Goal: Task Accomplishment & Management: Complete application form

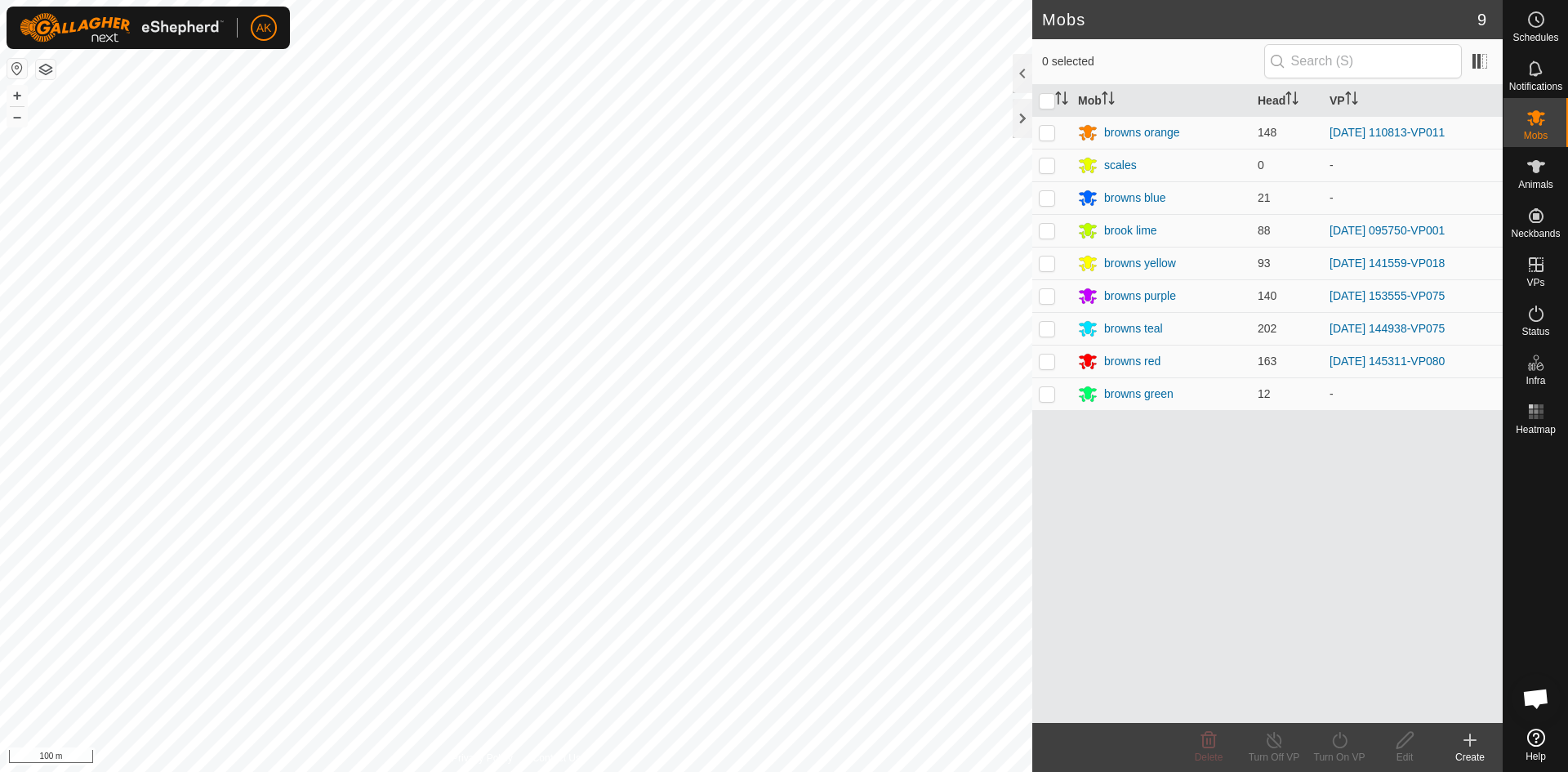
click at [1119, 712] on div "Mobs 9 0 selected Mob Head VP browns orange 148 [DATE] 110813-VP011 scales 0 - …" at bounding box center [752, 386] width 1503 height 772
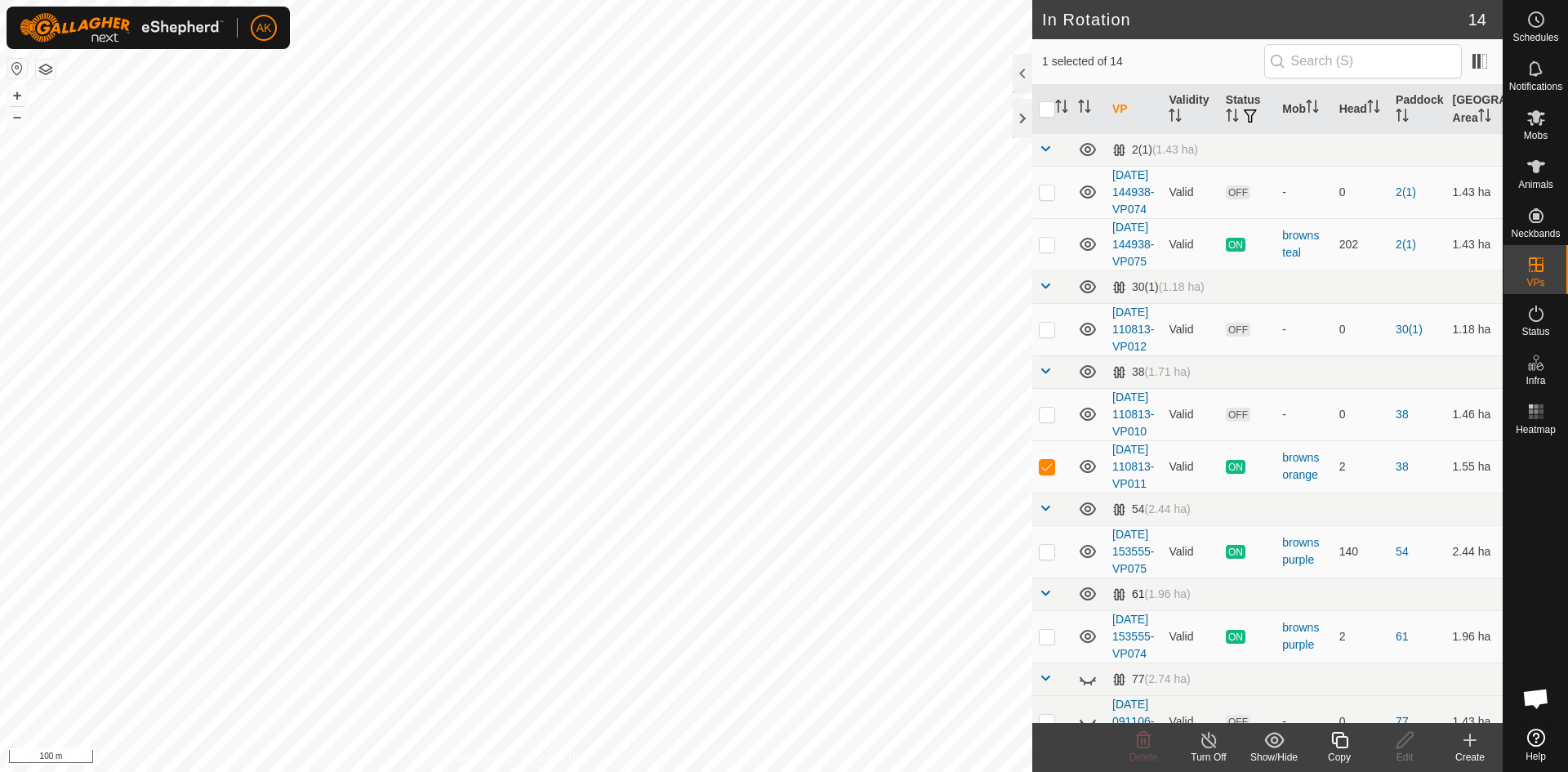
checkbox input "true"
checkbox input "false"
click at [1145, 740] on icon at bounding box center [1144, 740] width 16 height 16
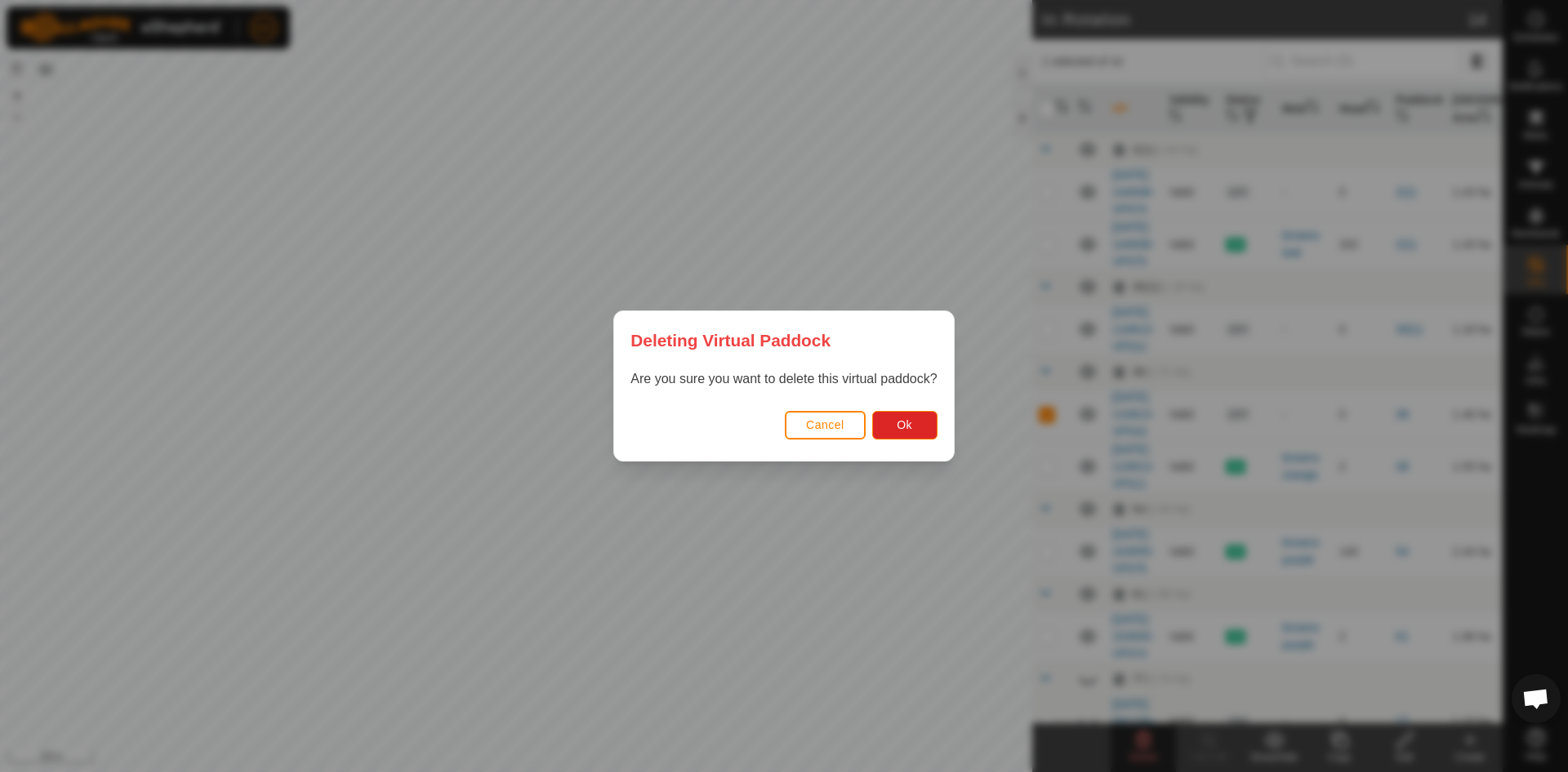
click at [912, 442] on div "Cancel Ok" at bounding box center [784, 433] width 339 height 56
click at [903, 426] on span "Ok" at bounding box center [904, 425] width 16 height 13
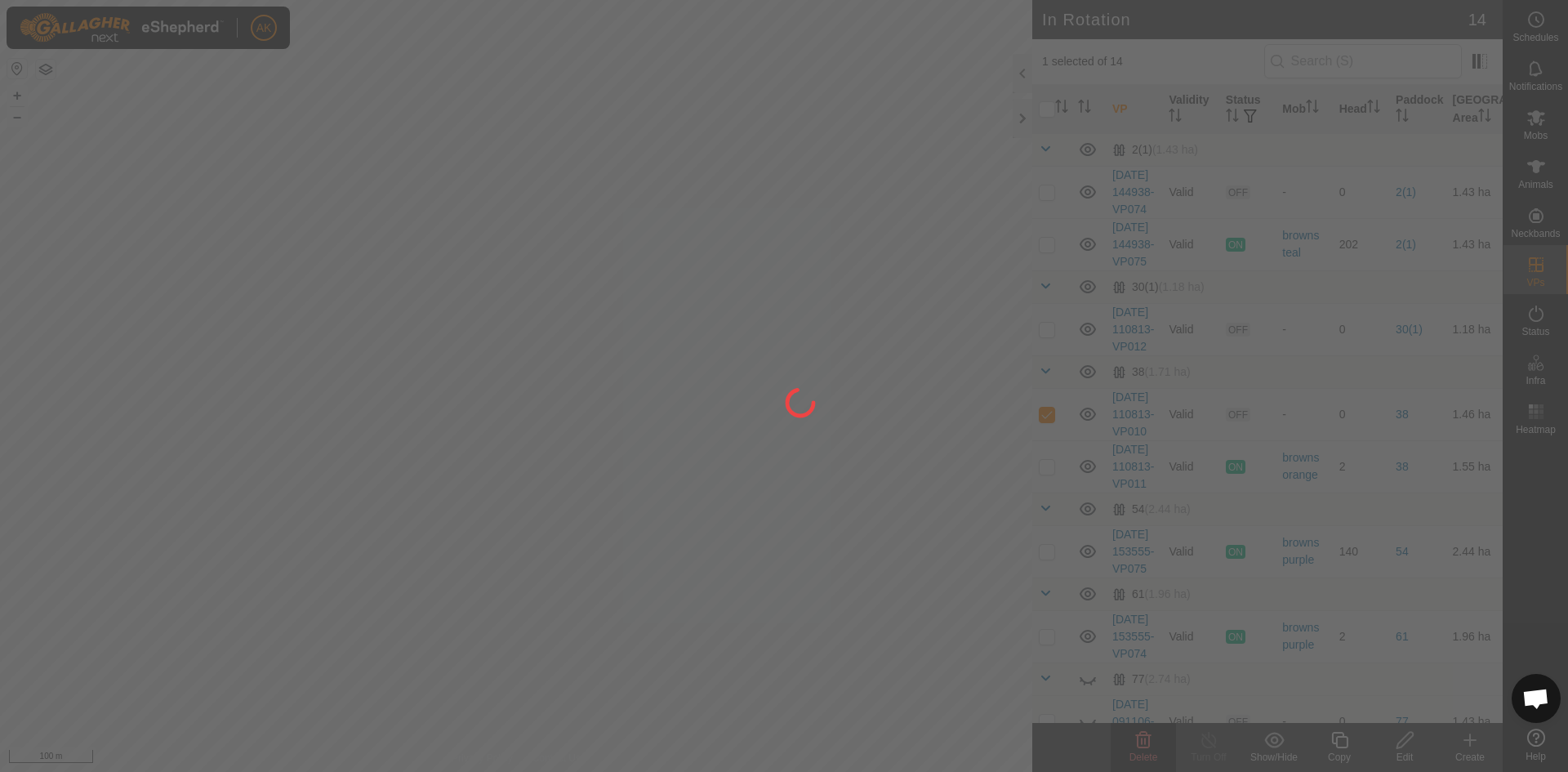
checkbox input "false"
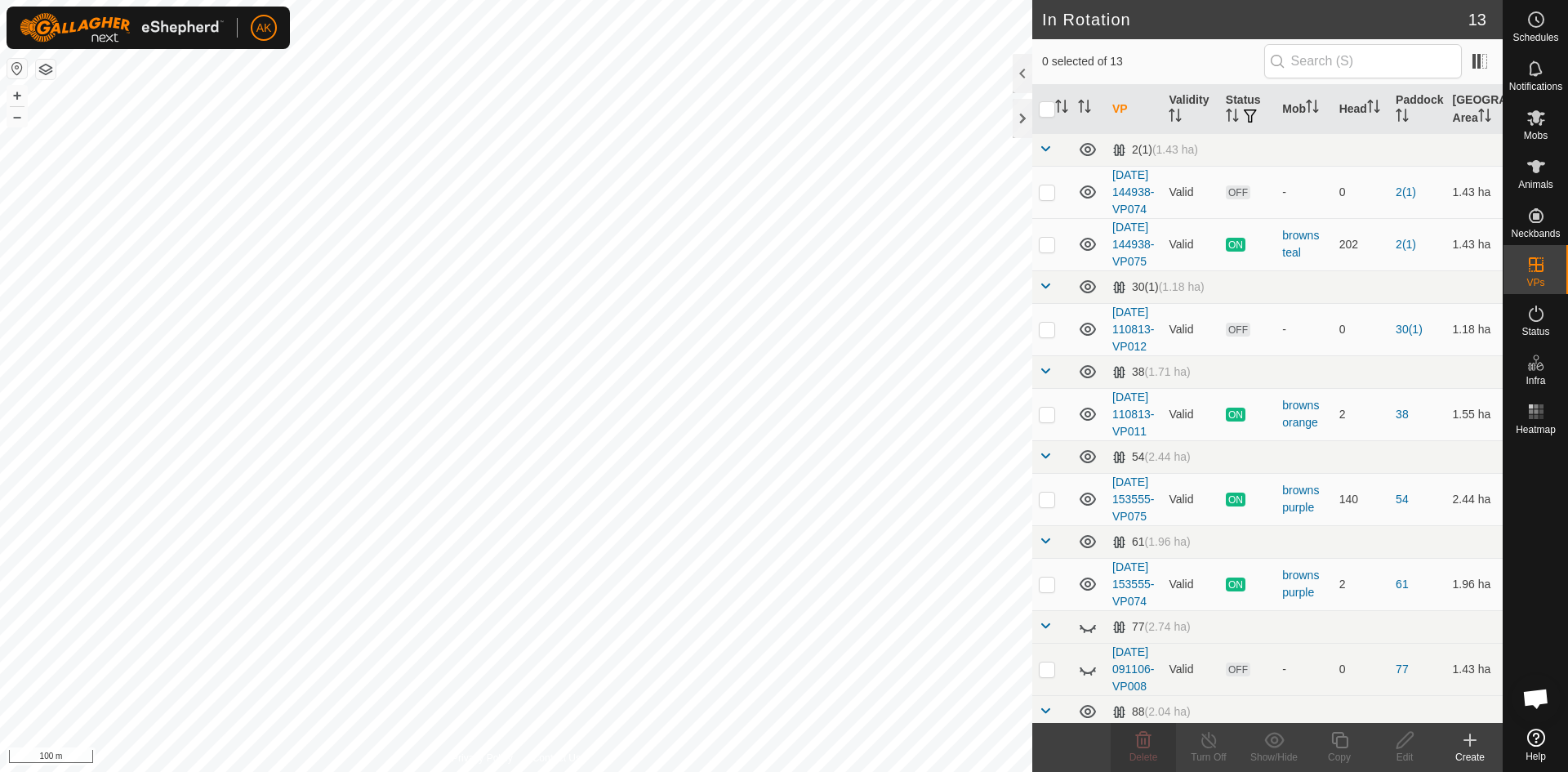
checkbox input "true"
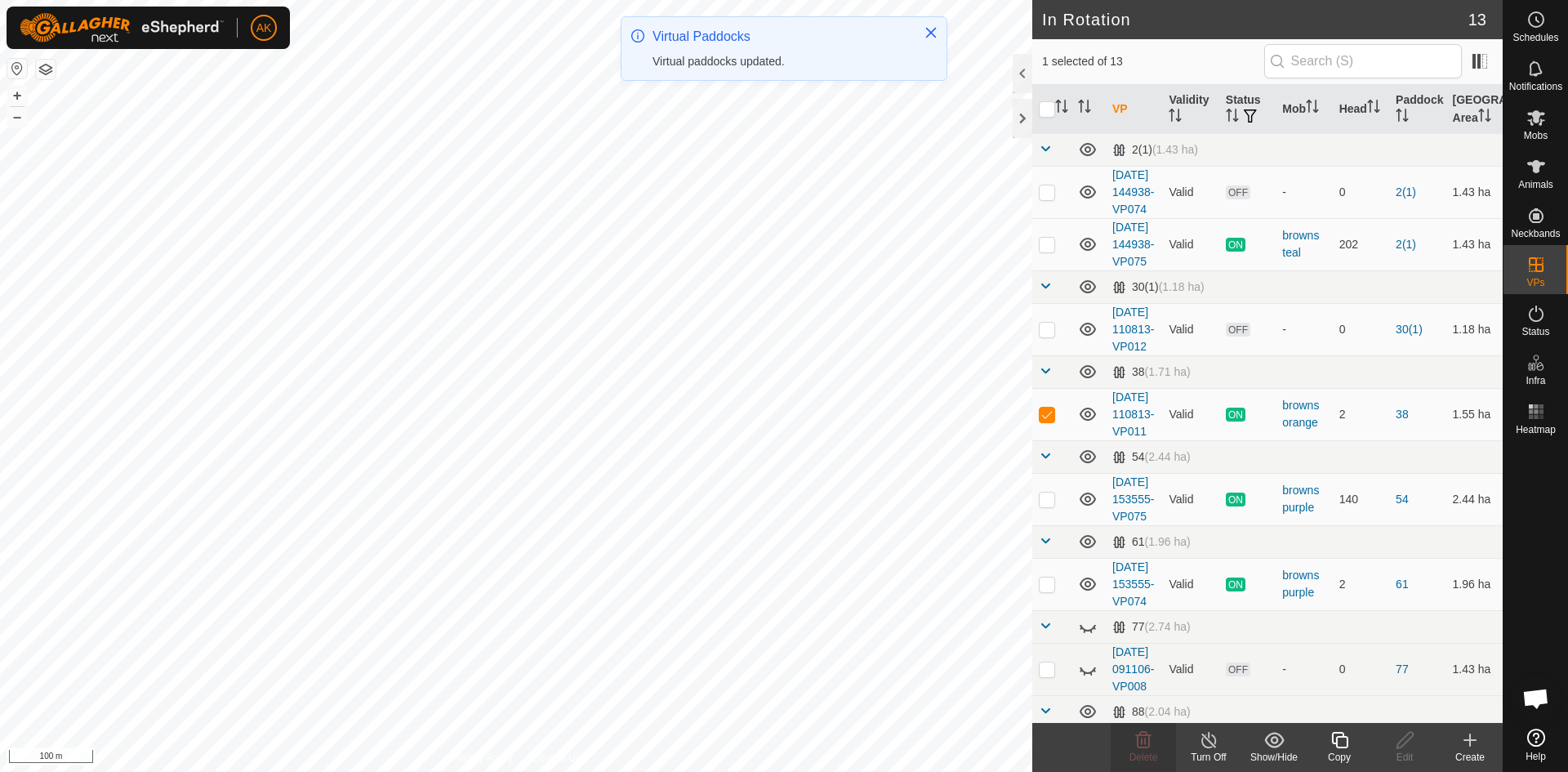
checkbox input "true"
checkbox input "false"
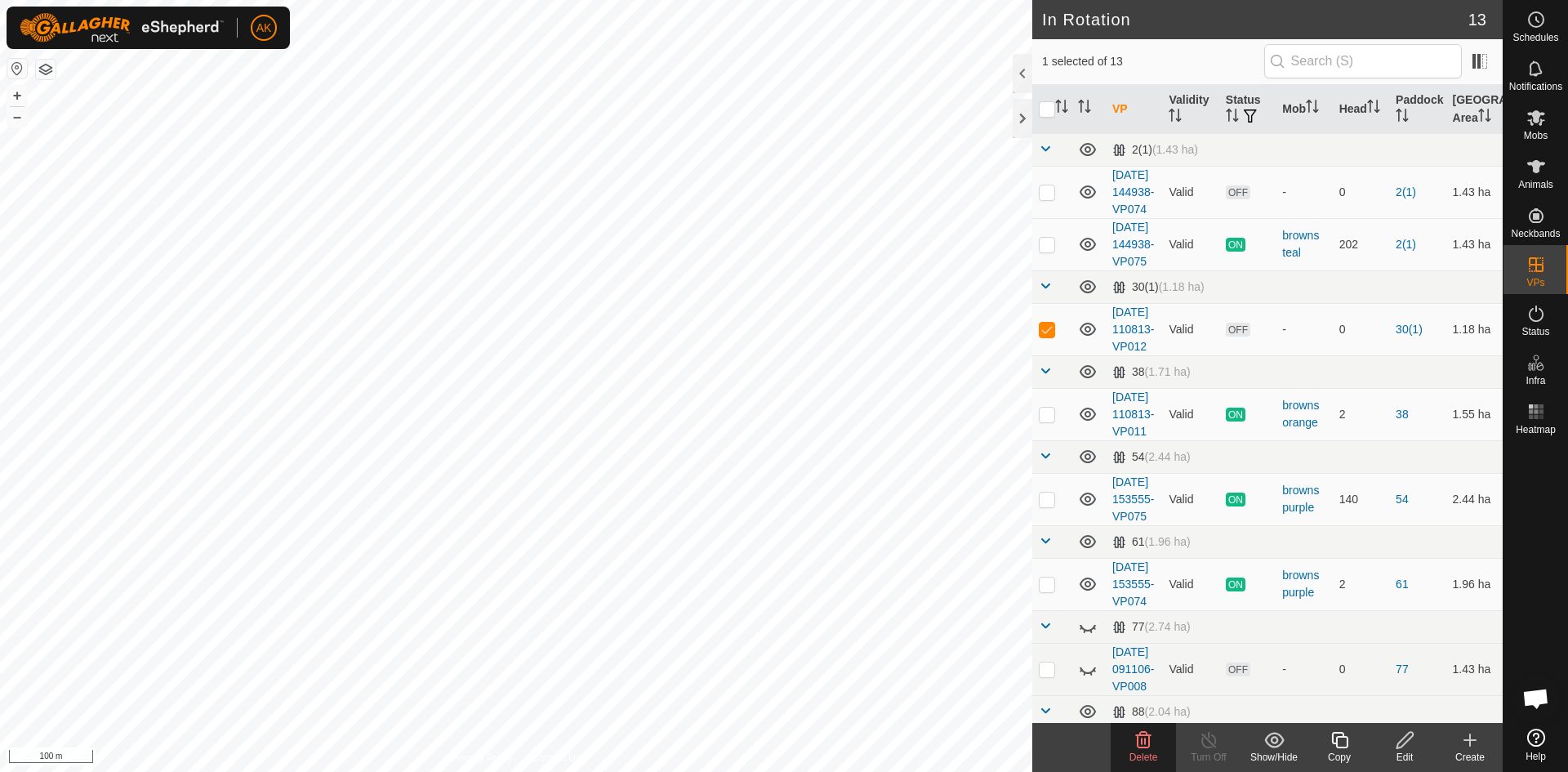
click at [1148, 742] on icon at bounding box center [1144, 740] width 20 height 20
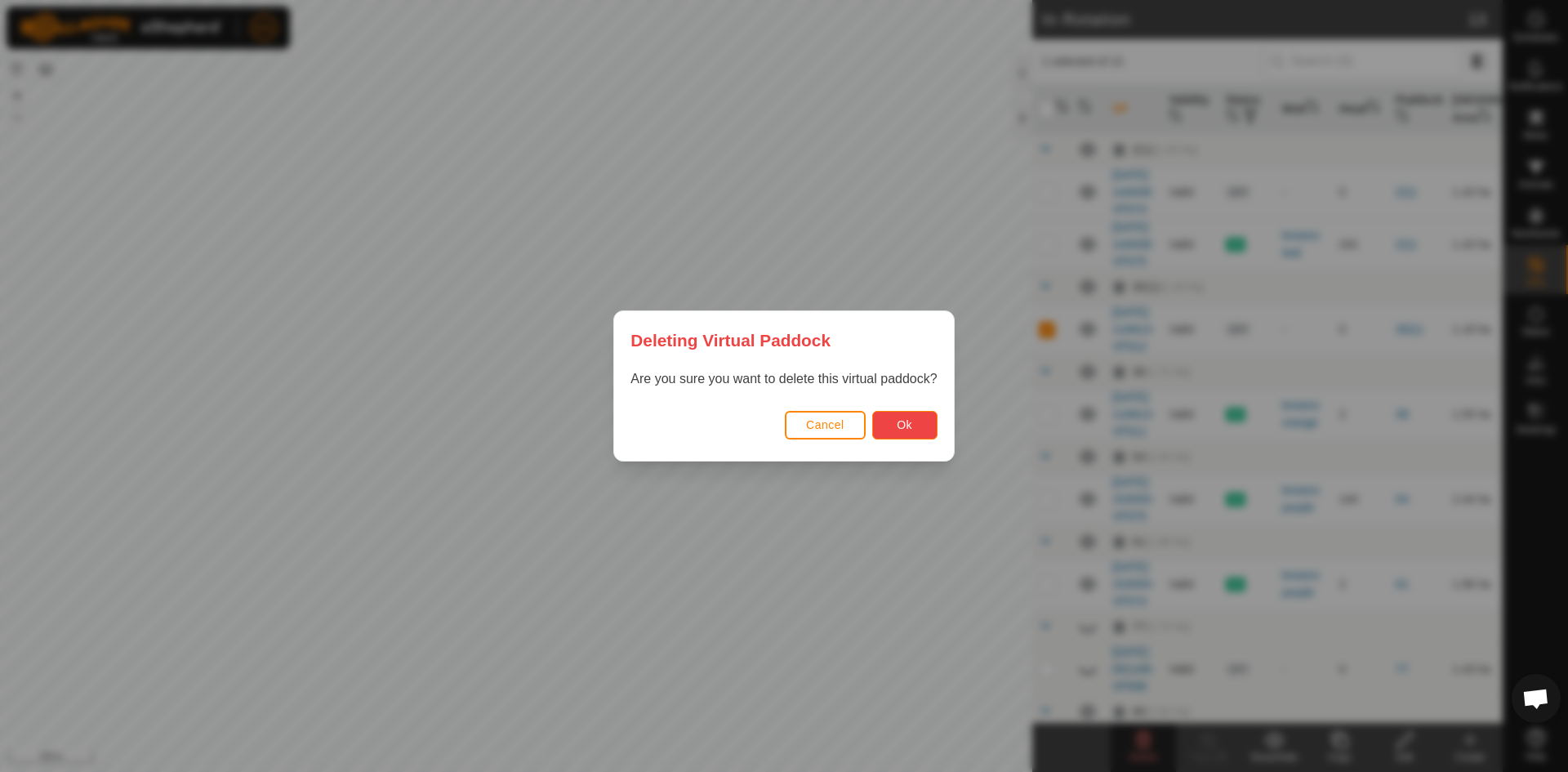
click at [911, 432] on button "Ok" at bounding box center [905, 425] width 66 height 29
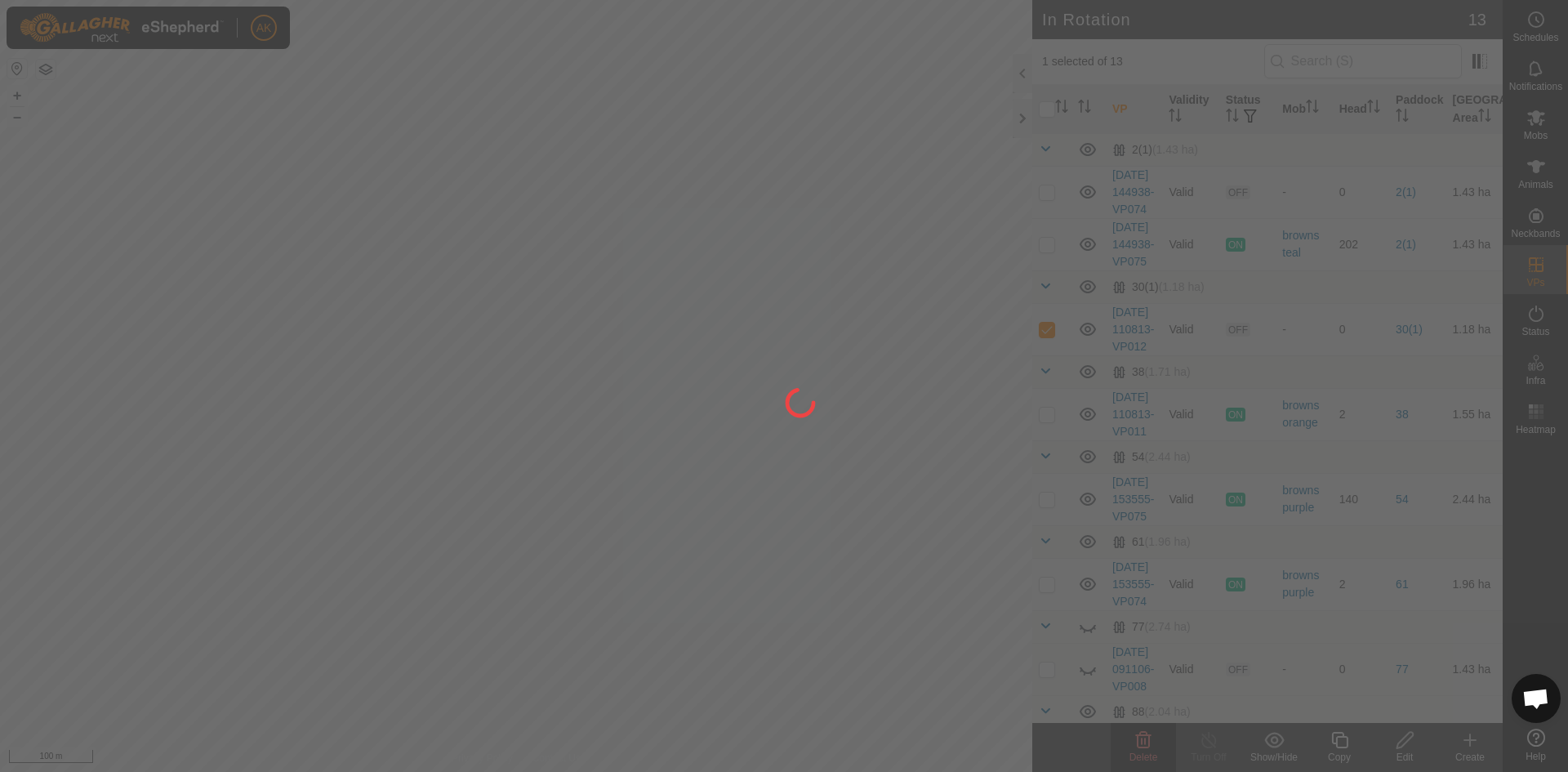
checkbox input "false"
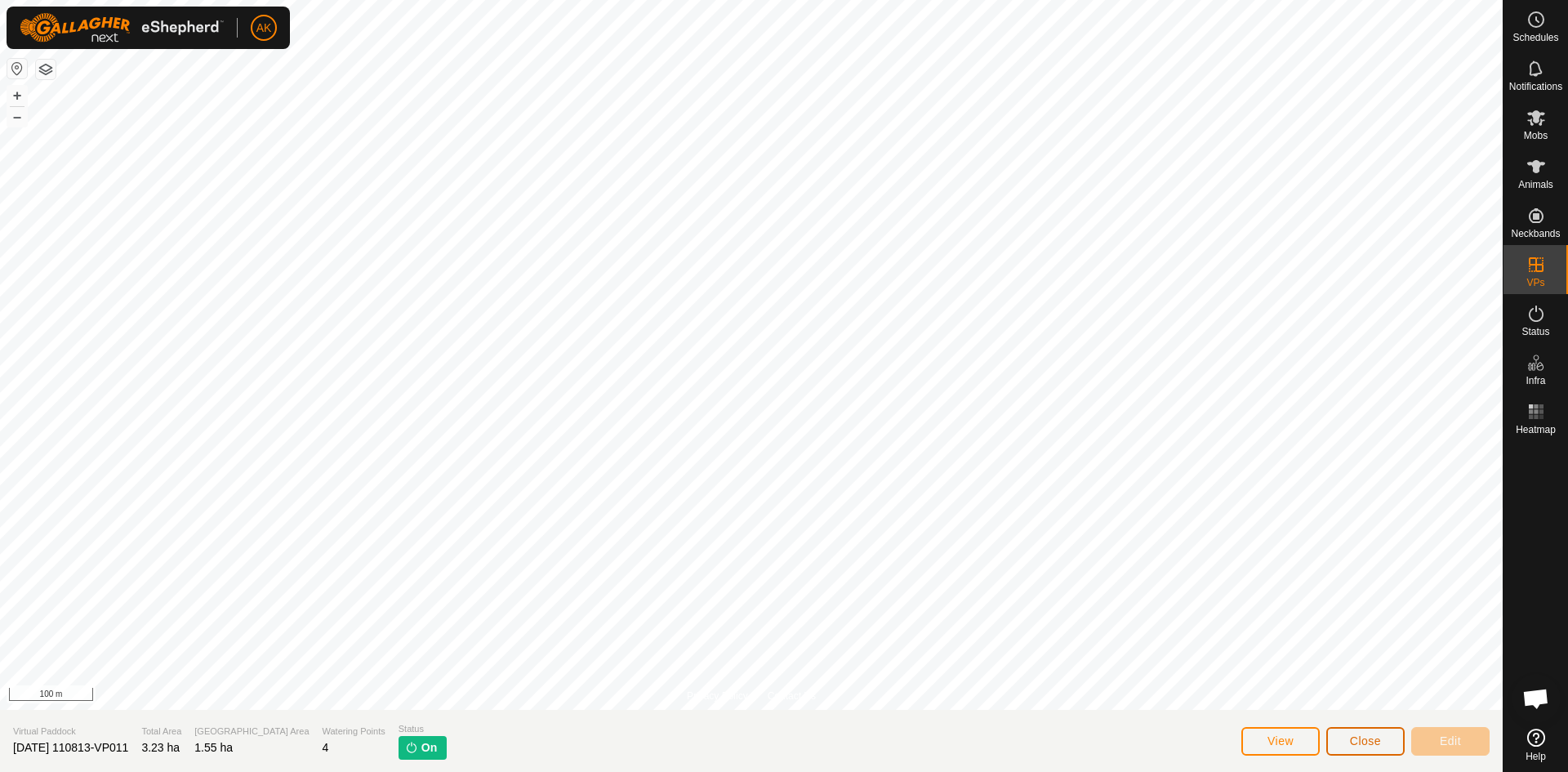
click at [1378, 732] on button "Close" at bounding box center [1366, 741] width 79 height 29
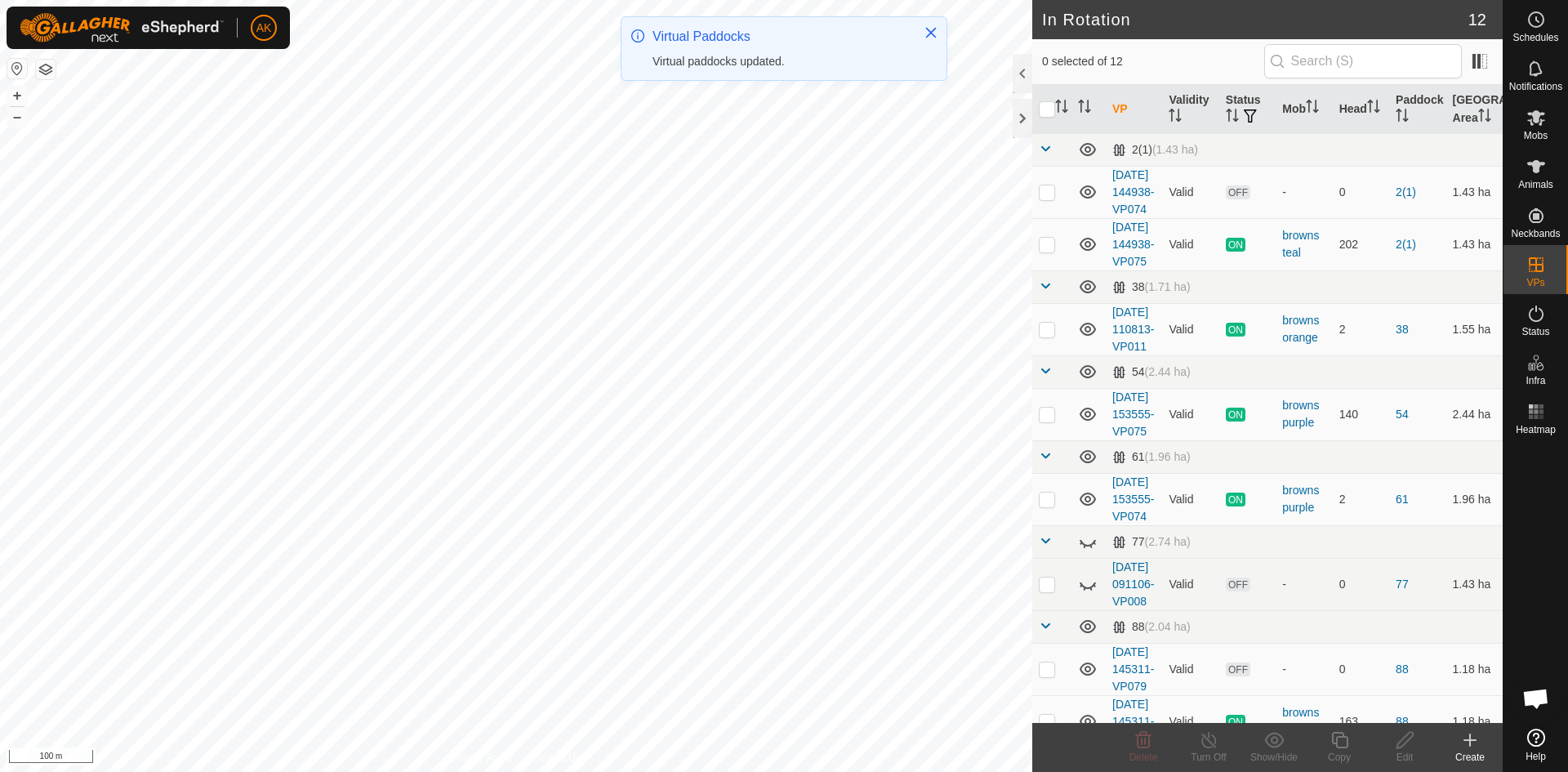
checkbox input "true"
click at [1204, 733] on icon at bounding box center [1209, 740] width 21 height 20
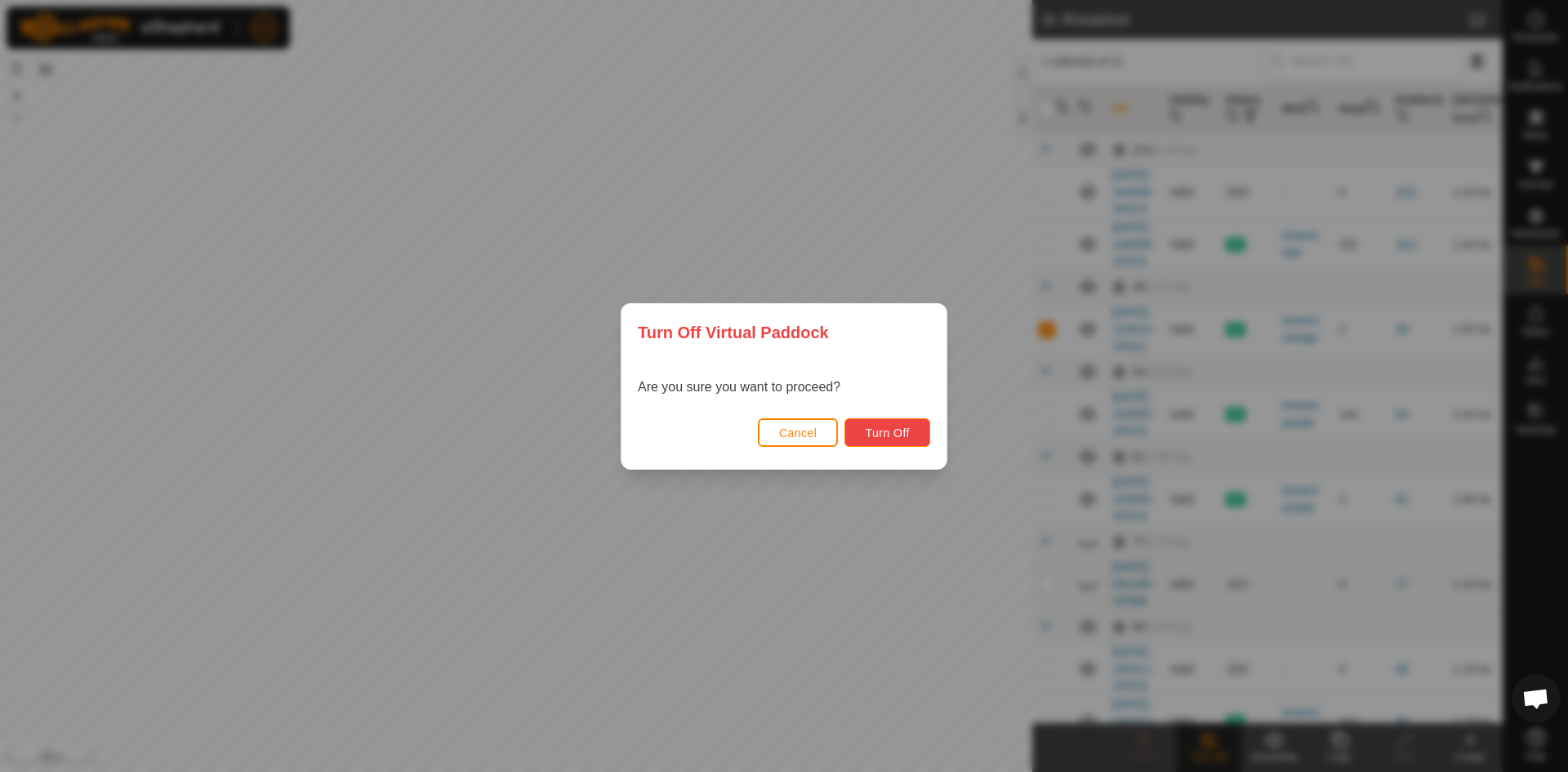
click at [889, 445] on button "Turn Off" at bounding box center [887, 432] width 86 height 29
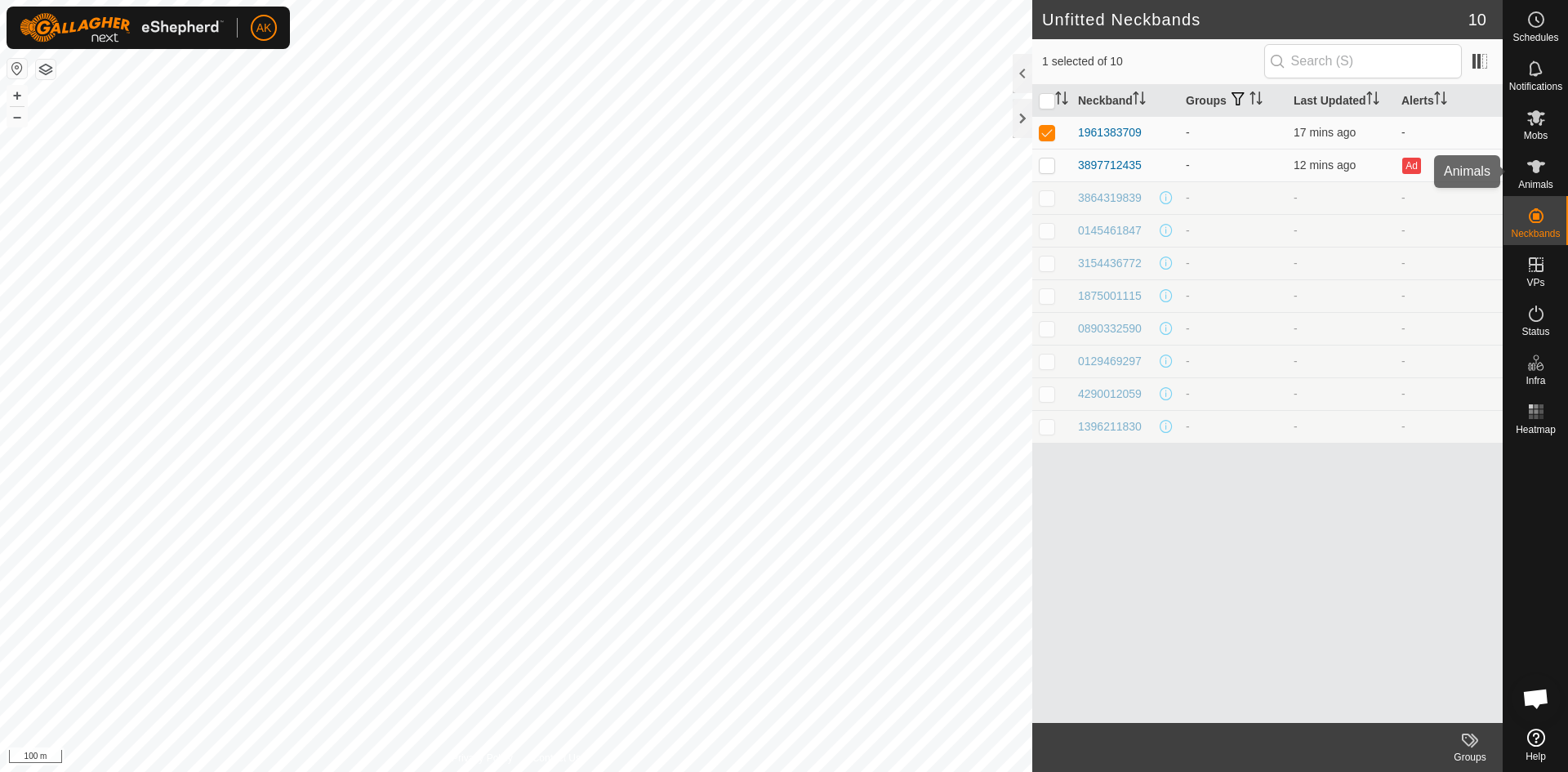
click at [1531, 171] on icon at bounding box center [1537, 167] width 20 height 20
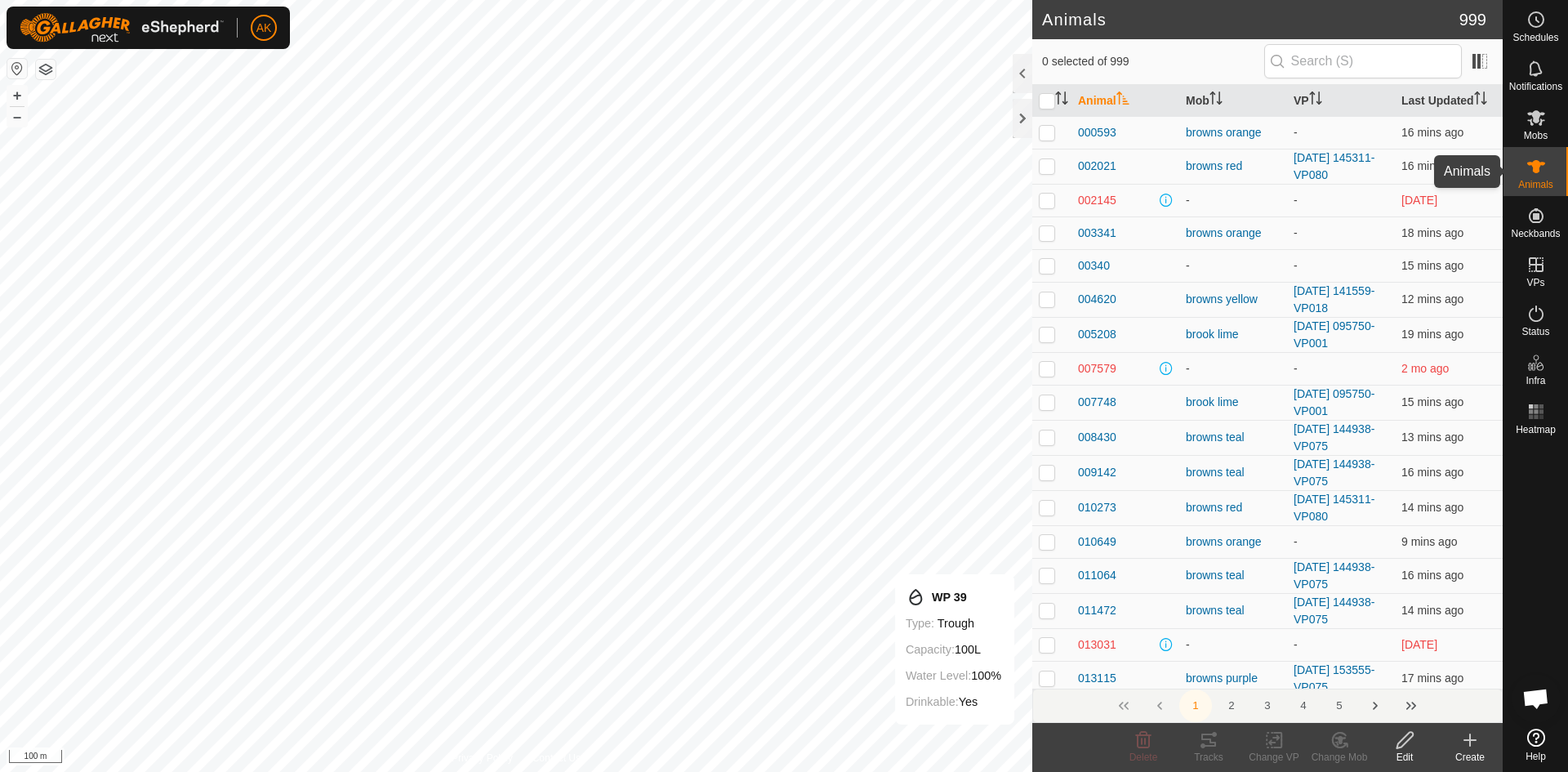
click at [1532, 167] on icon at bounding box center [1537, 167] width 20 height 20
click at [1429, 751] on article "Animals 999 0 selected of 999 Animal Mob VP Last Updated 000593 browns orange -…" at bounding box center [1267, 386] width 470 height 772
click at [1465, 743] on icon at bounding box center [1470, 740] width 20 height 20
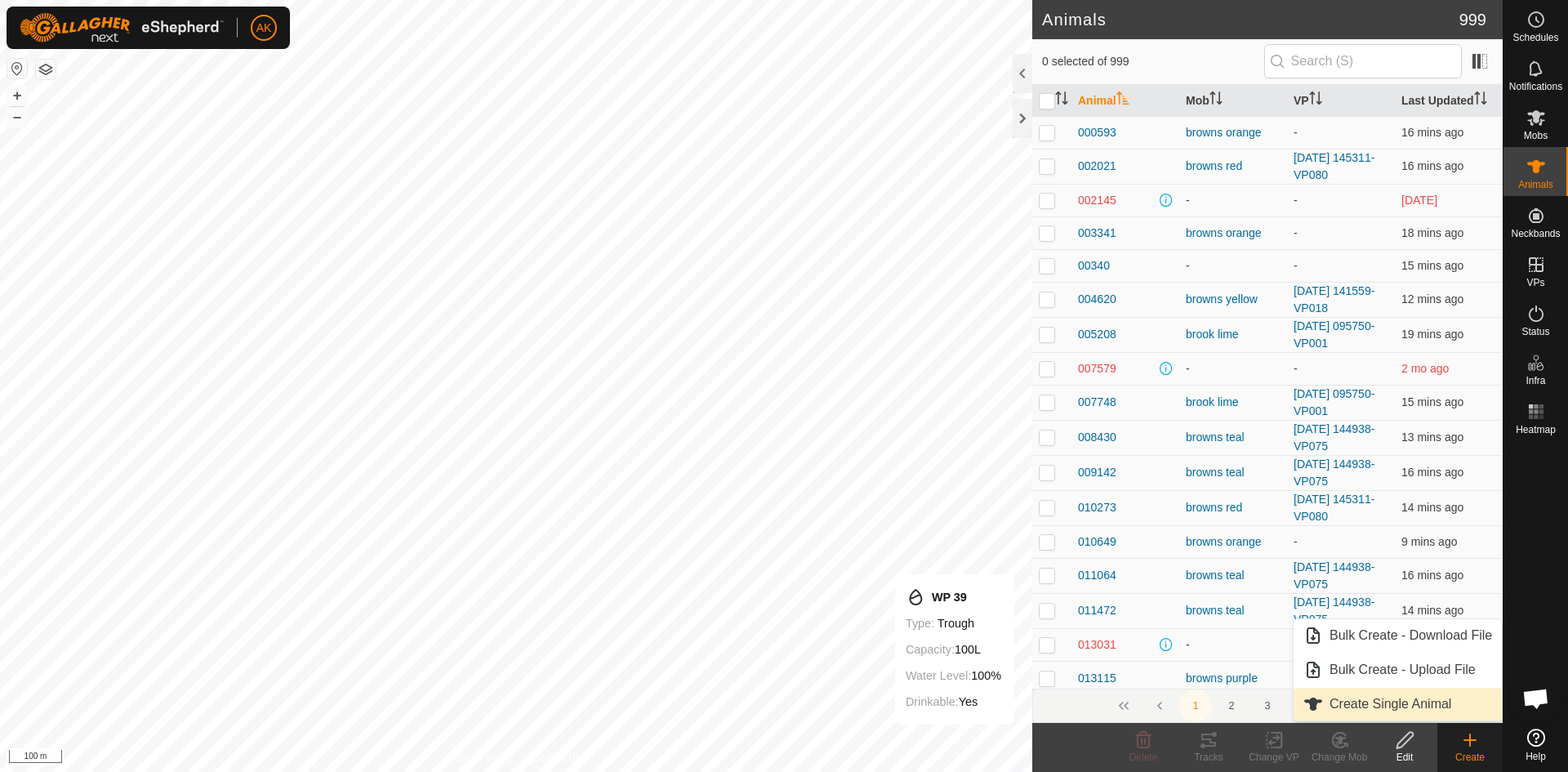
click at [1436, 701] on link "Create Single Animal" at bounding box center [1398, 704] width 208 height 33
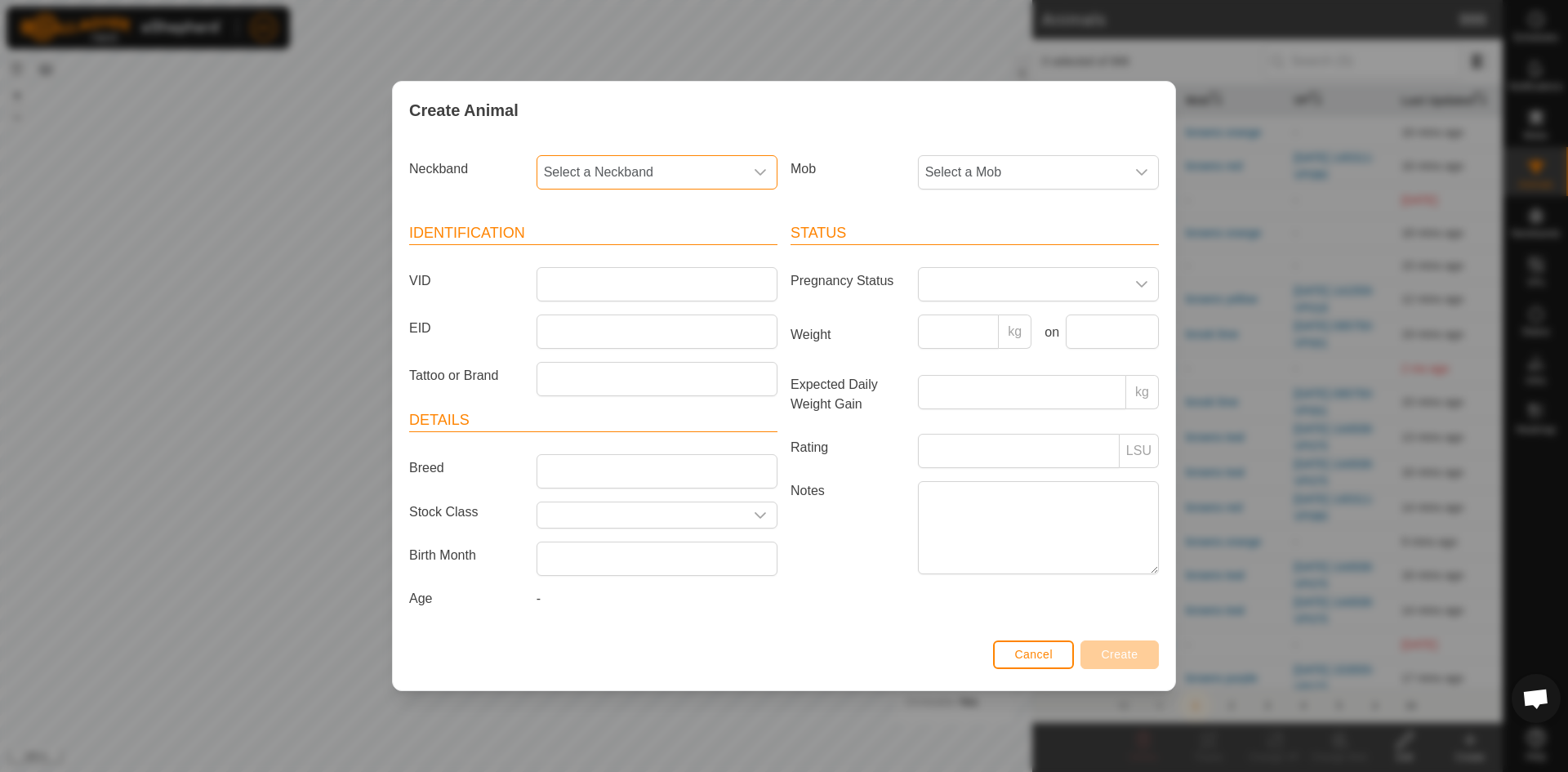
click at [573, 165] on span "Select a Neckband" at bounding box center [641, 172] width 207 height 33
click at [589, 288] on li "1961383709" at bounding box center [658, 291] width 240 height 33
click at [574, 285] on input "VID" at bounding box center [657, 285] width 241 height 34
type input "383709"
click at [954, 171] on span "Select a Mob" at bounding box center [1022, 172] width 207 height 33
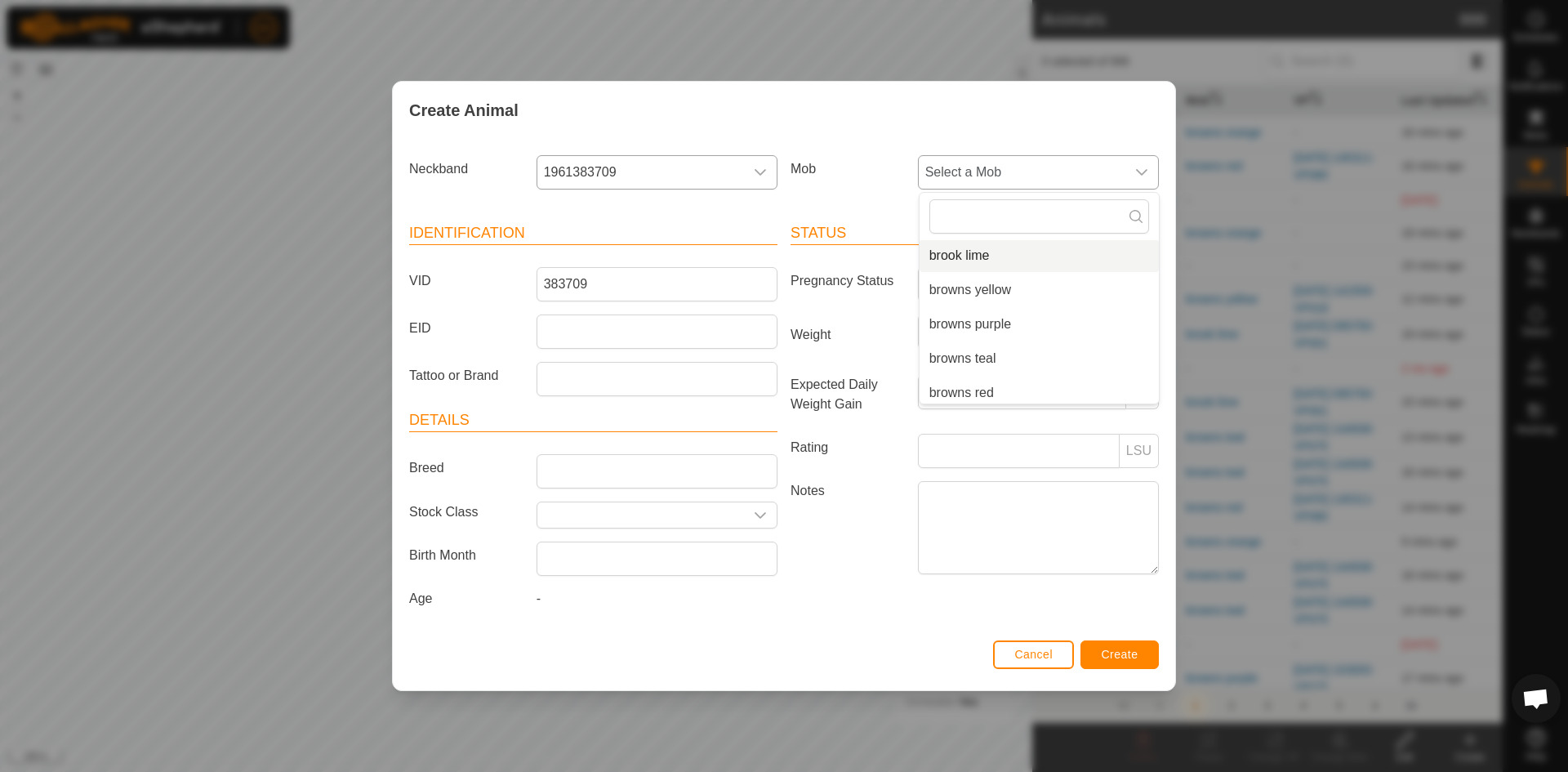
scroll to position [163, 0]
click at [972, 299] on li "browns purple" at bounding box center [1040, 299] width 240 height 33
click at [1139, 656] on button "Create" at bounding box center [1120, 655] width 79 height 29
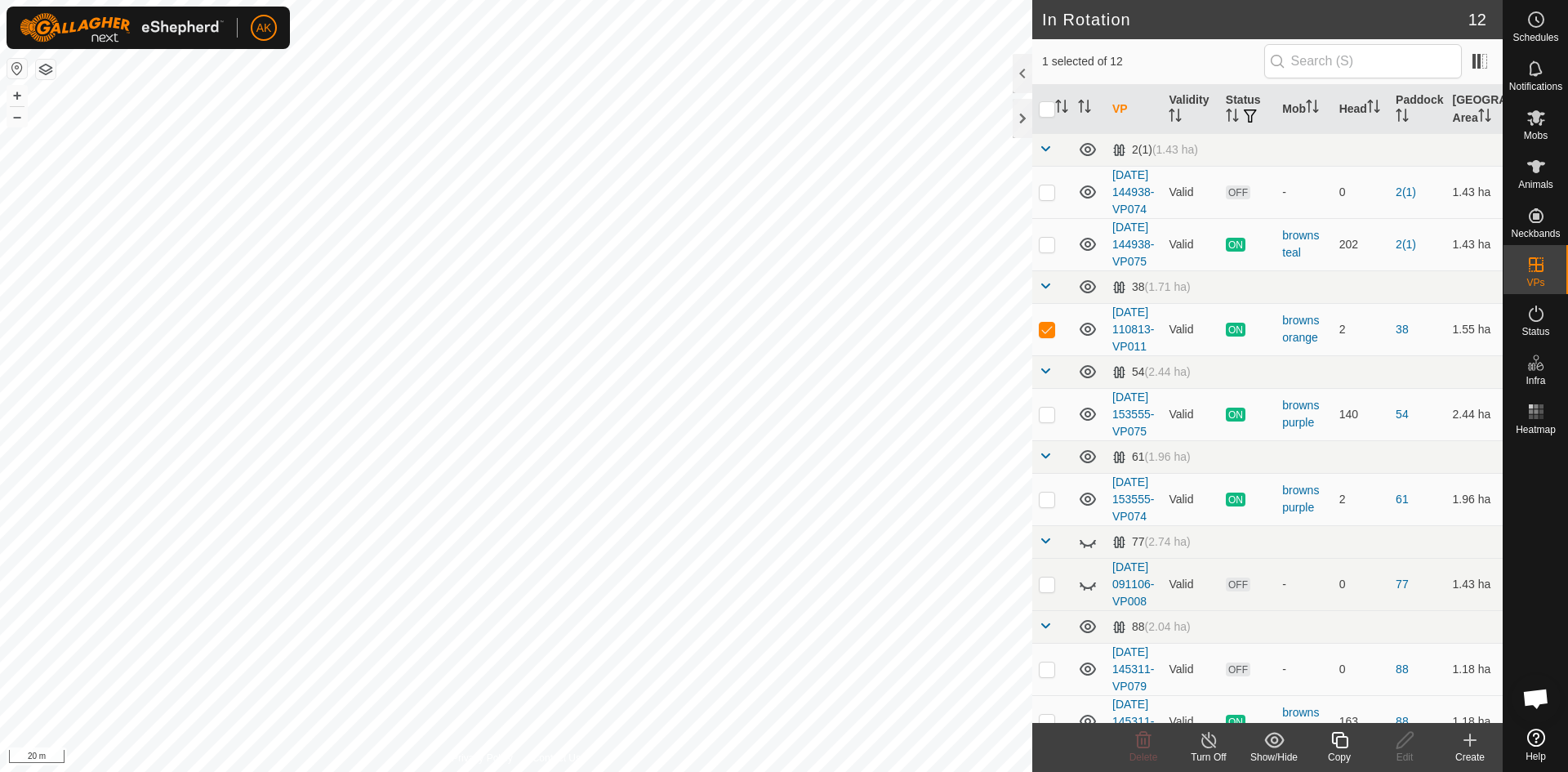
click at [1211, 741] on icon at bounding box center [1209, 740] width 21 height 20
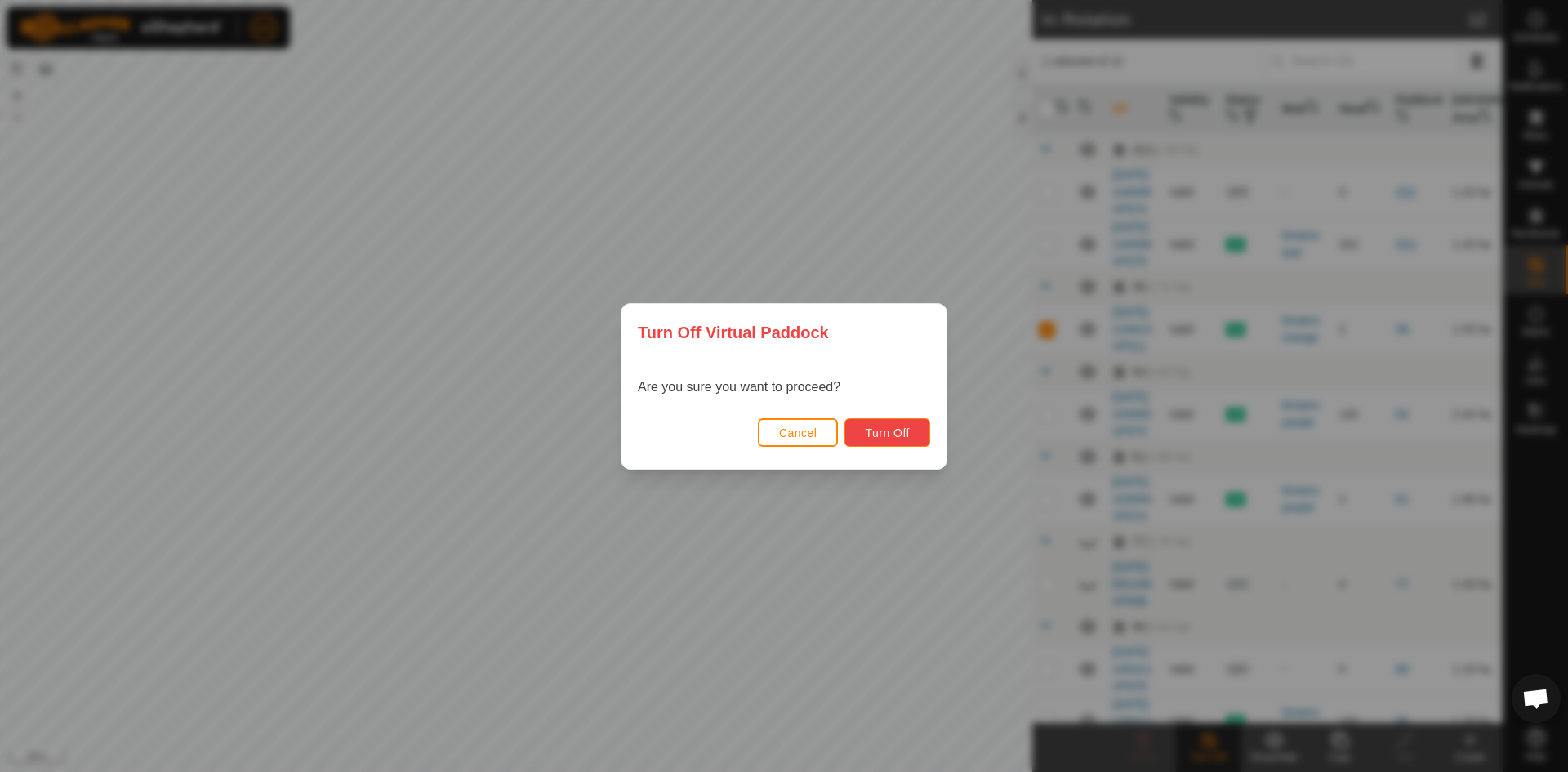
click at [890, 435] on span "Turn Off" at bounding box center [887, 433] width 45 height 13
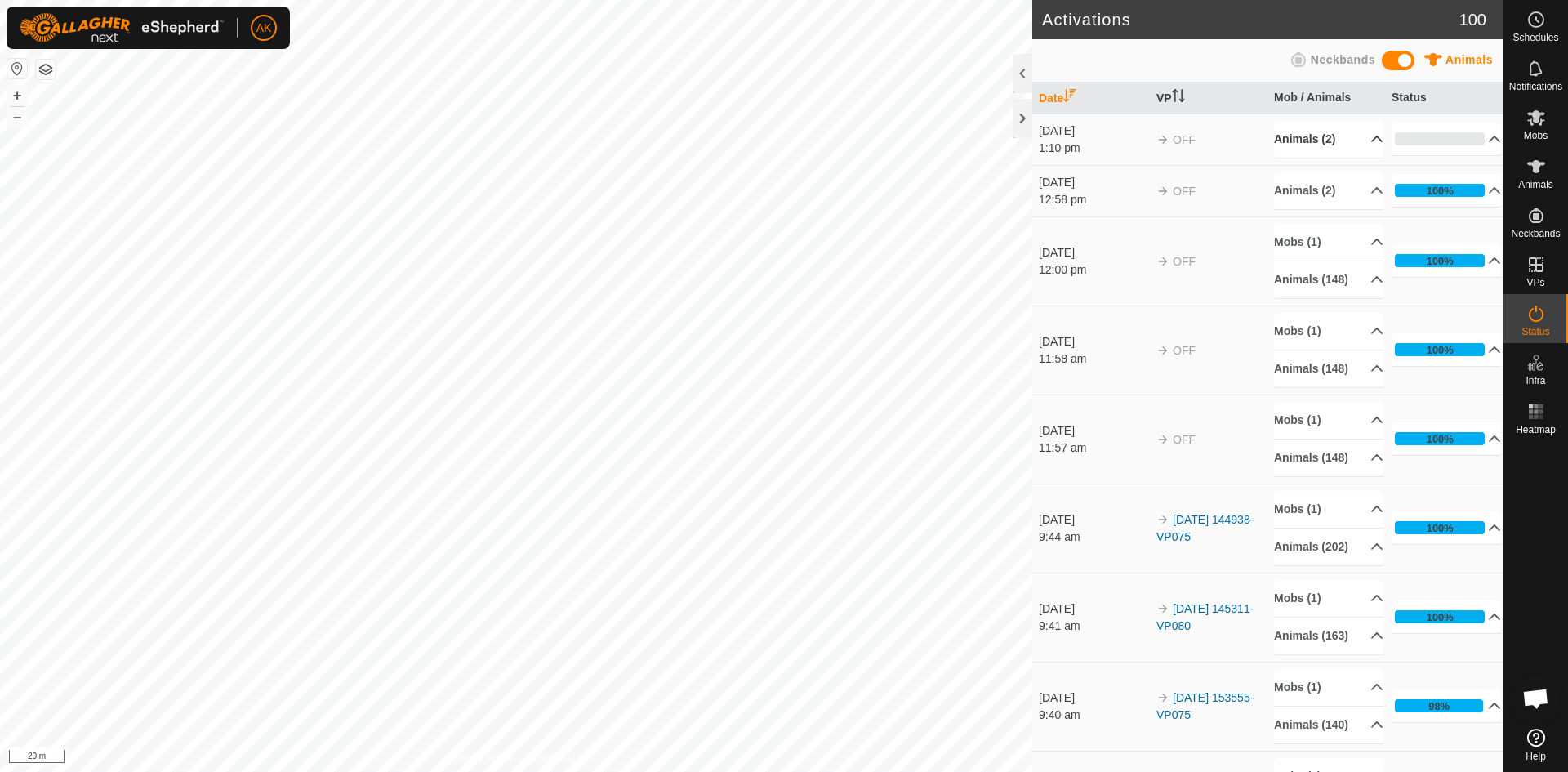
click at [1301, 138] on p-accordion-header "Animals (2)" at bounding box center [1328, 139] width 109 height 37
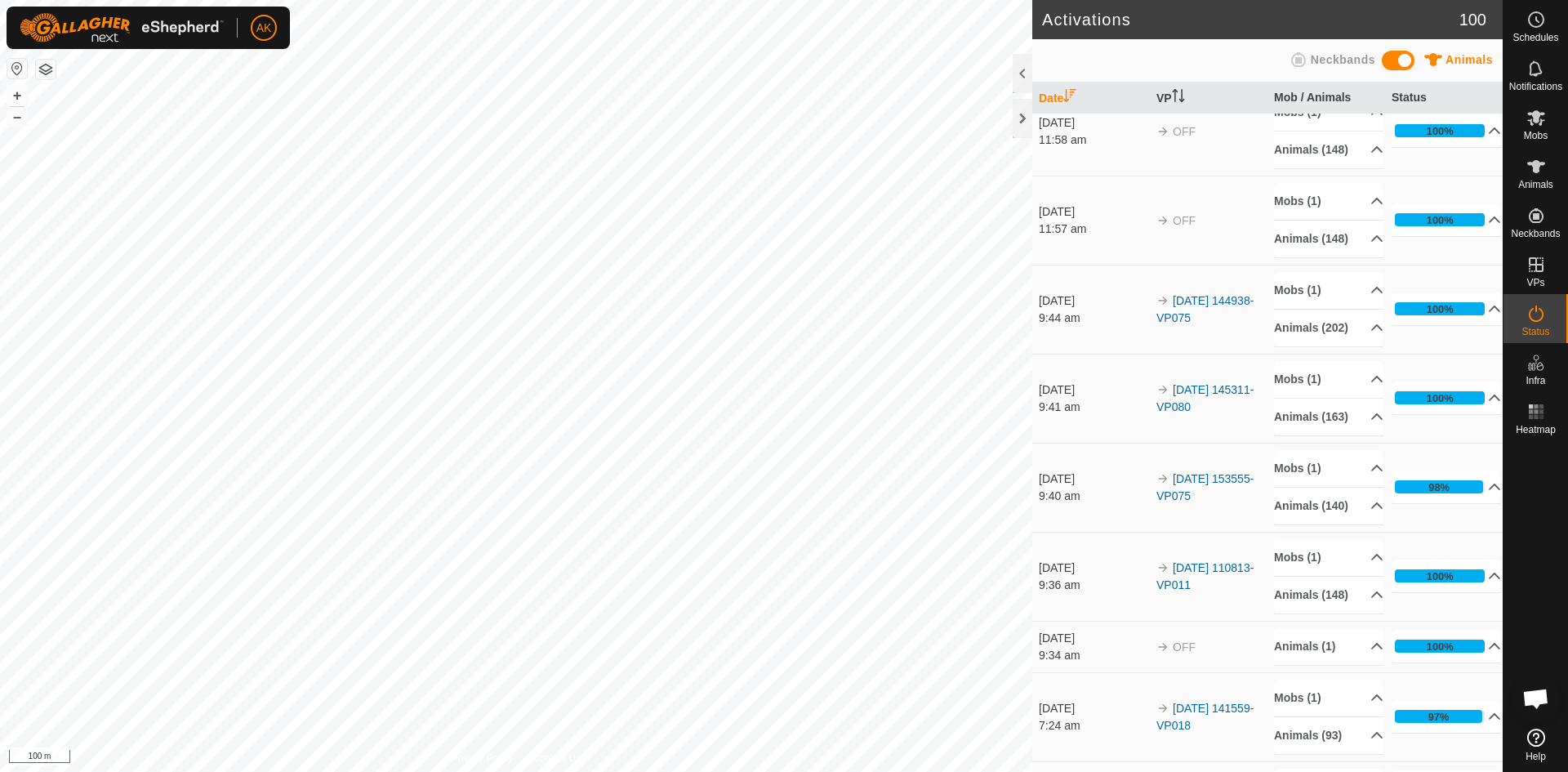
scroll to position [327, 0]
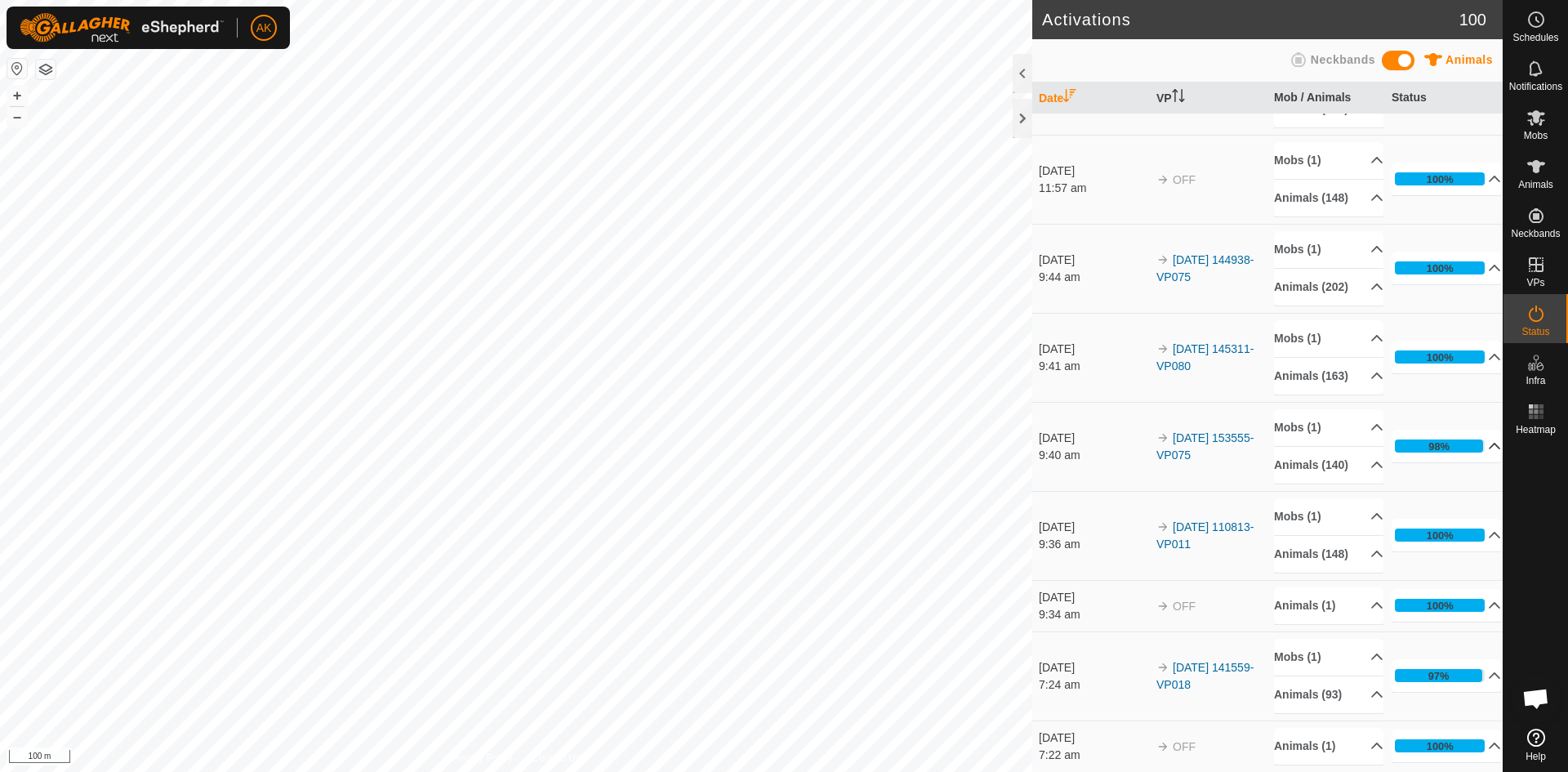
click at [1488, 453] on icon at bounding box center [1495, 446] width 13 height 13
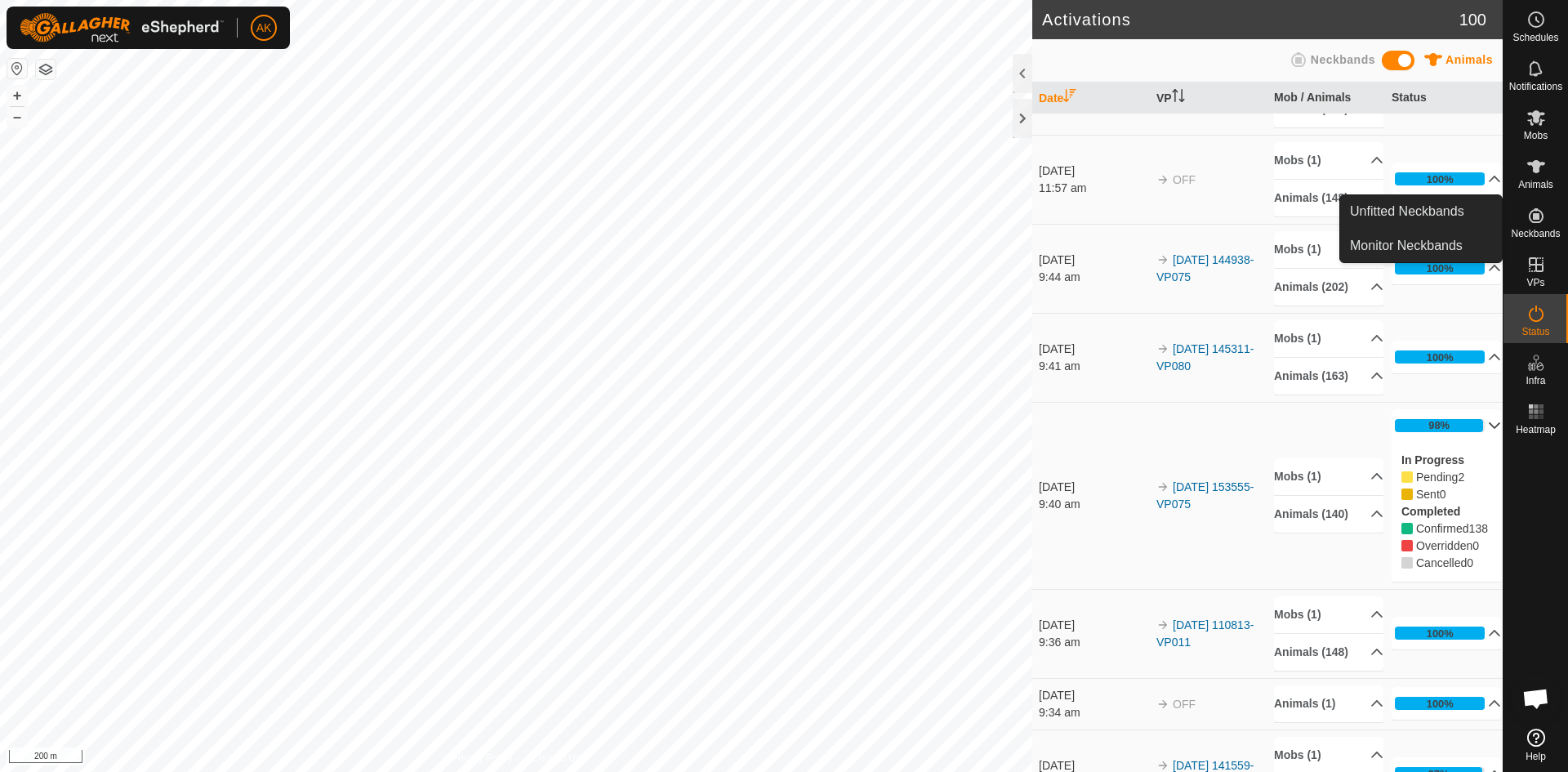
scroll to position [0, 0]
